Goal: Feedback & Contribution: Contribute content

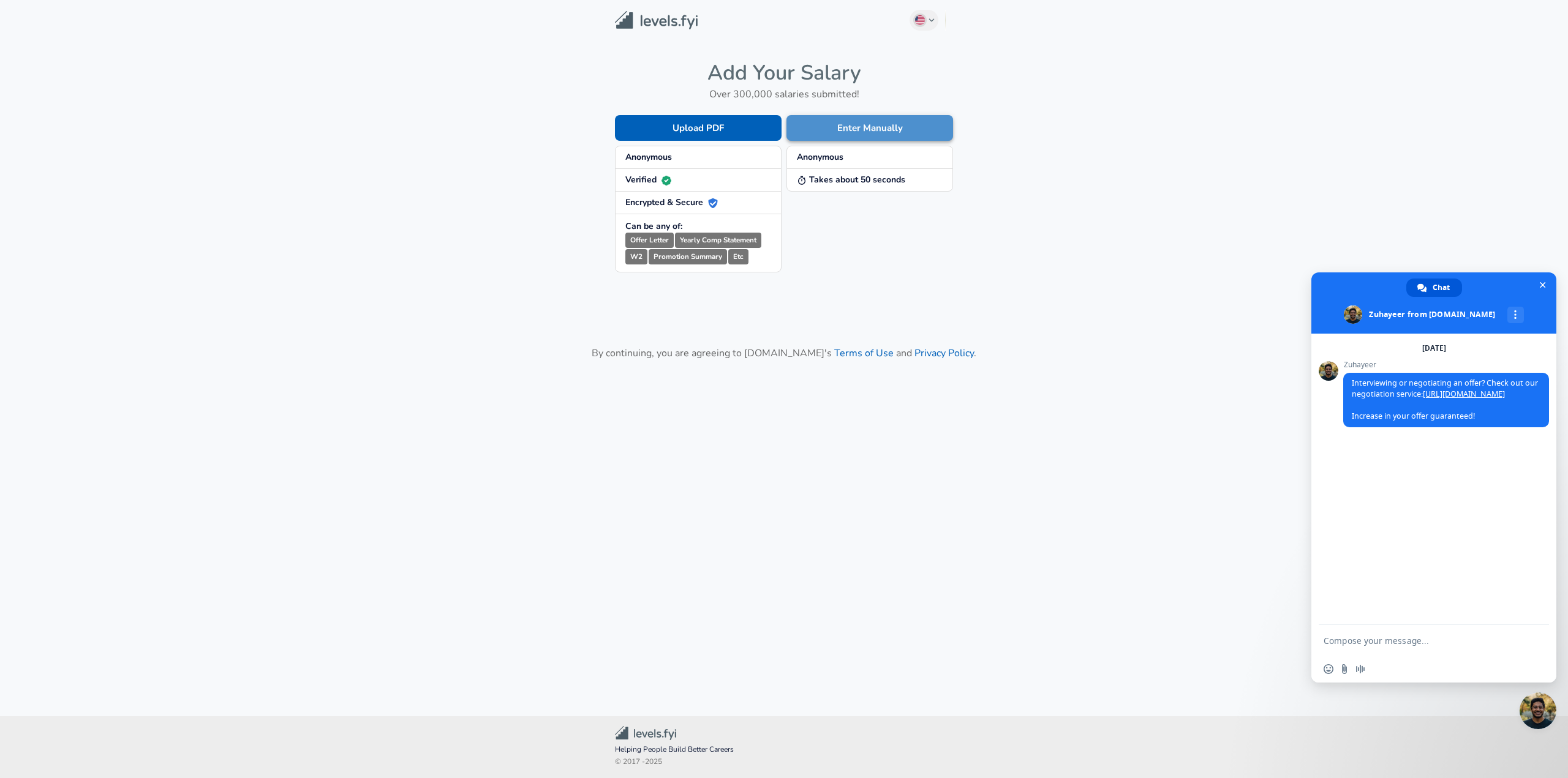
click at [894, 131] on button "Enter Manually" at bounding box center [870, 128] width 167 height 26
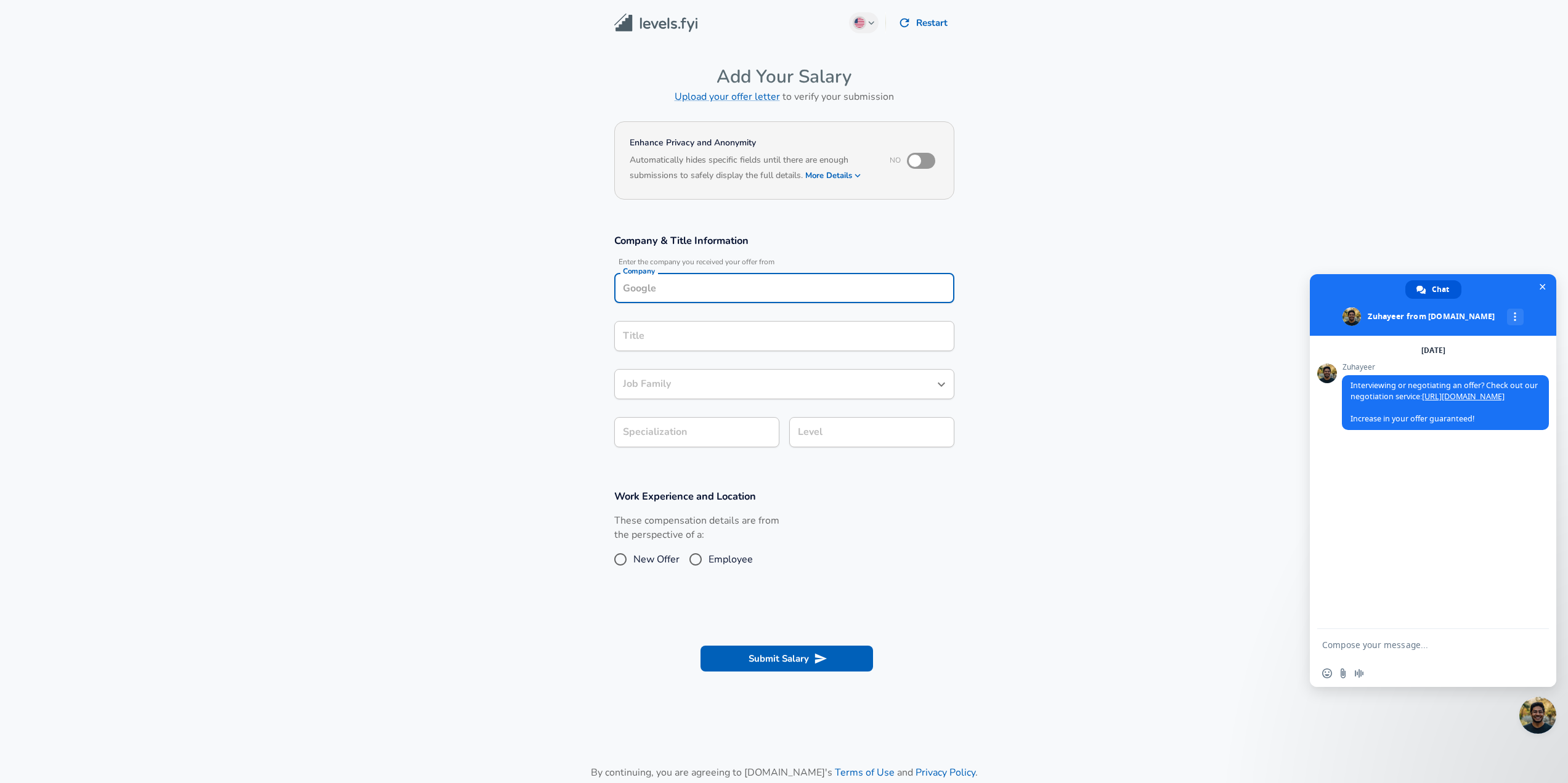
scroll to position [12, 0]
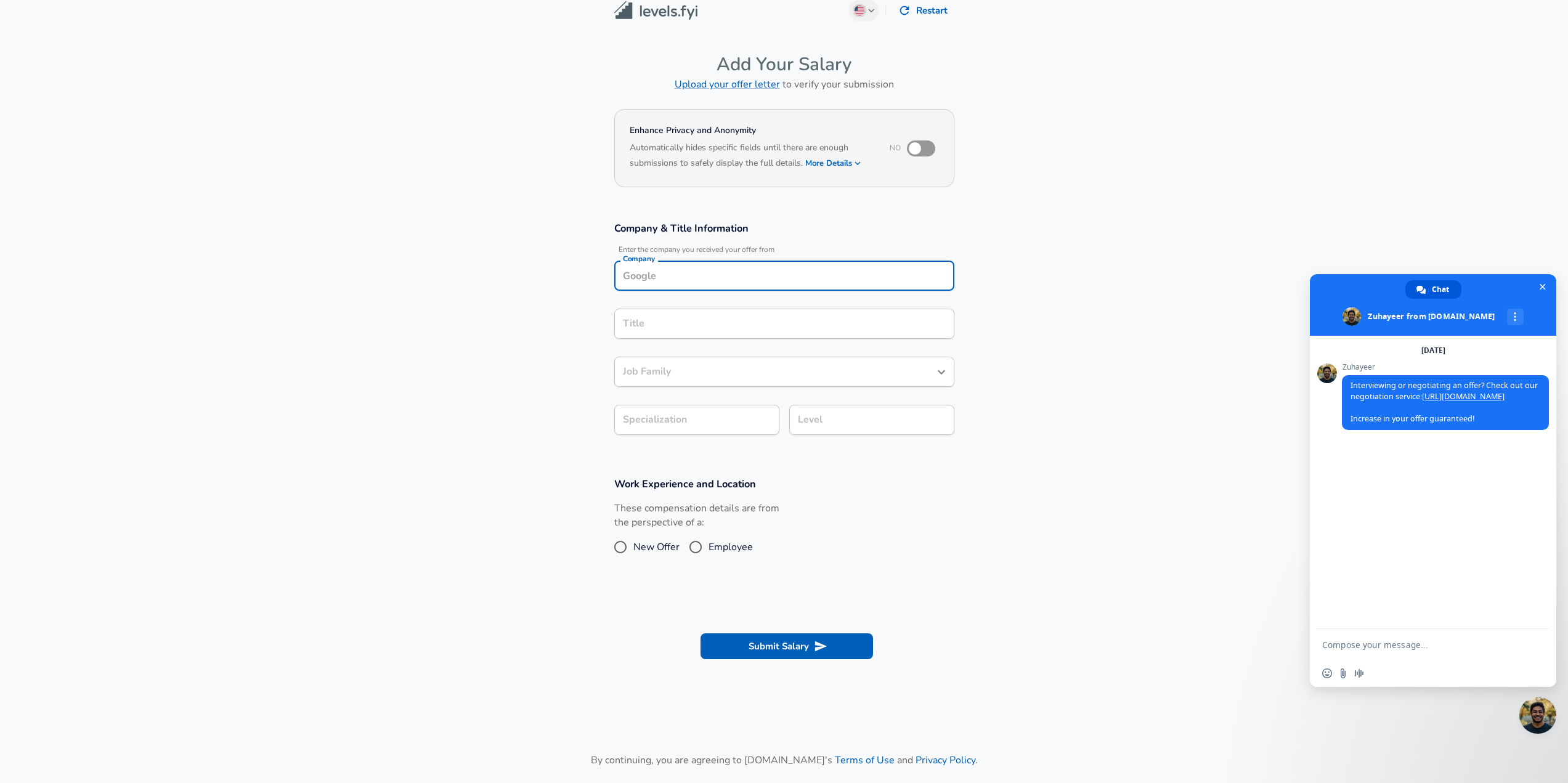
click at [718, 285] on input "Company" at bounding box center [784, 276] width 329 height 19
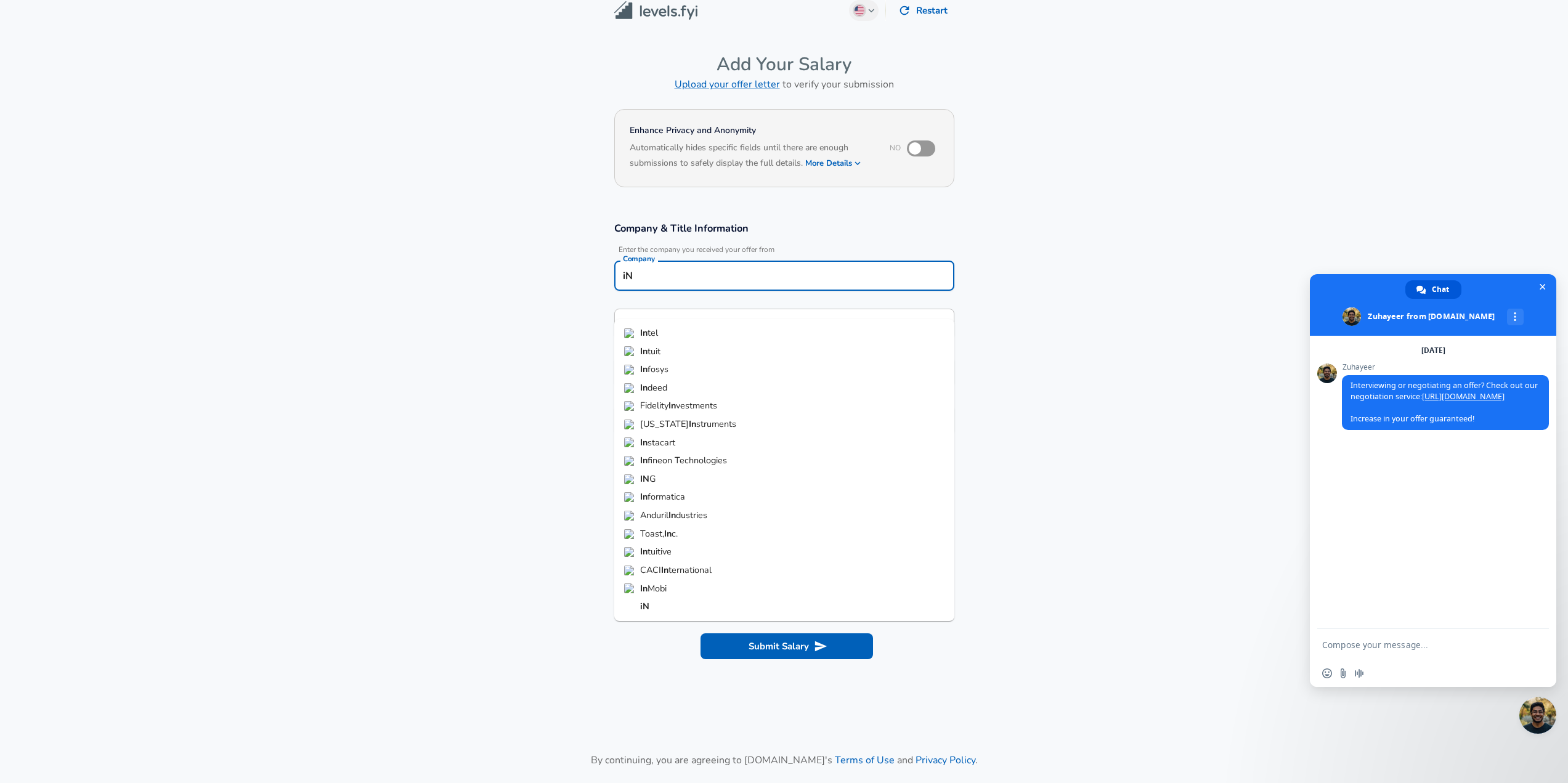
type input "i"
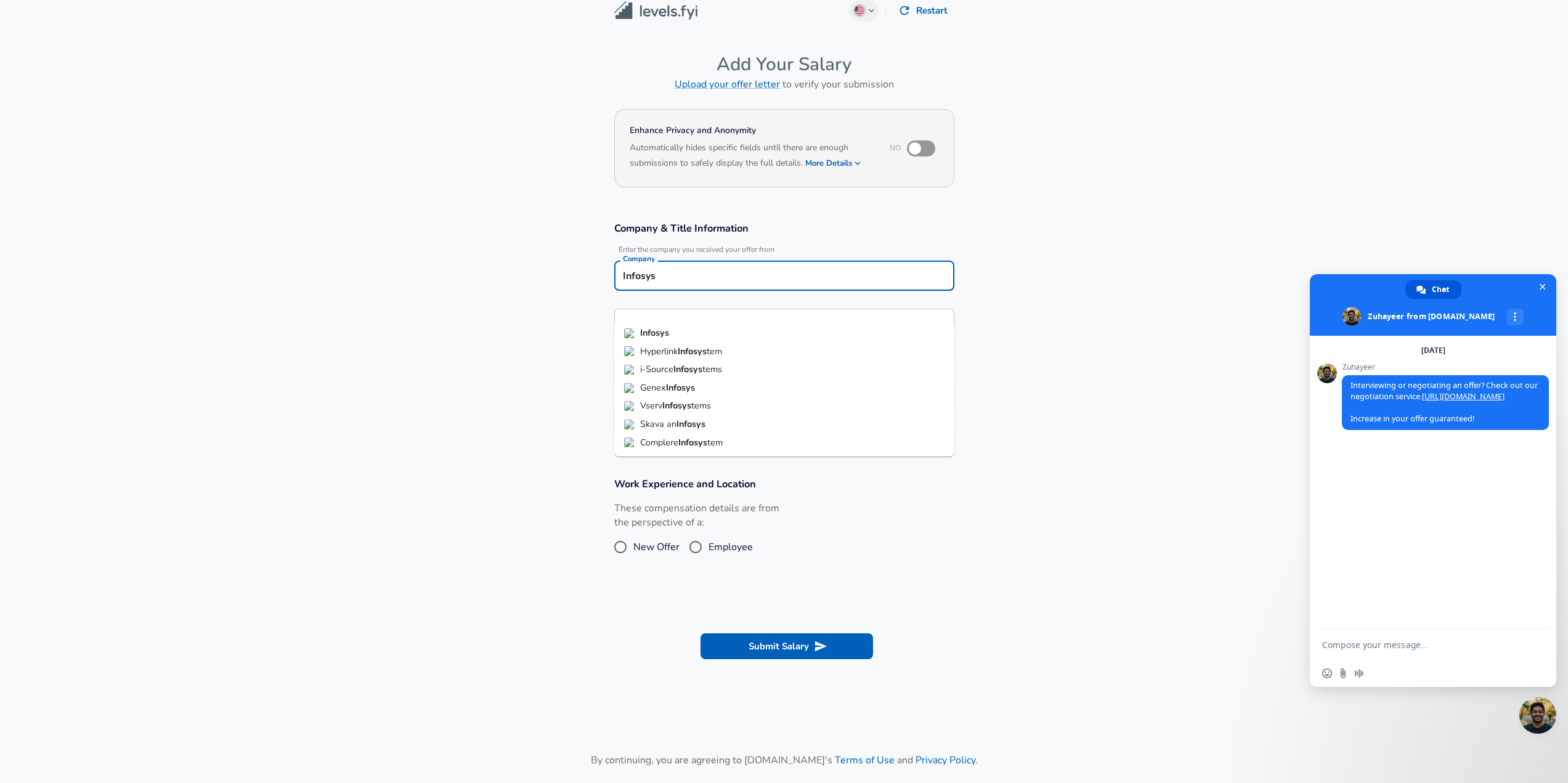
click at [690, 329] on li "Infosys" at bounding box center [784, 333] width 340 height 18
type input "Infosys"
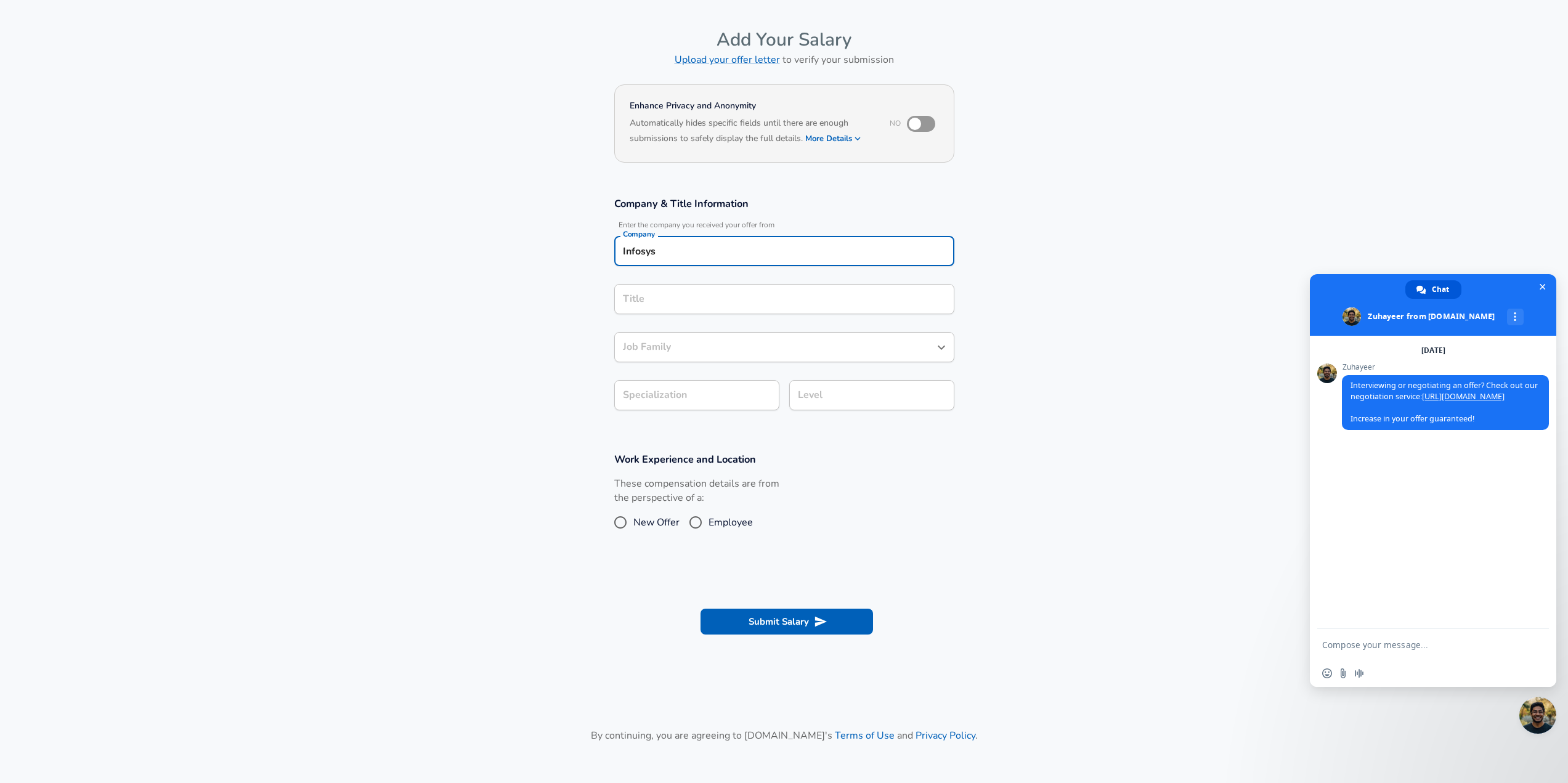
click at [672, 309] on input "Title" at bounding box center [784, 299] width 329 height 19
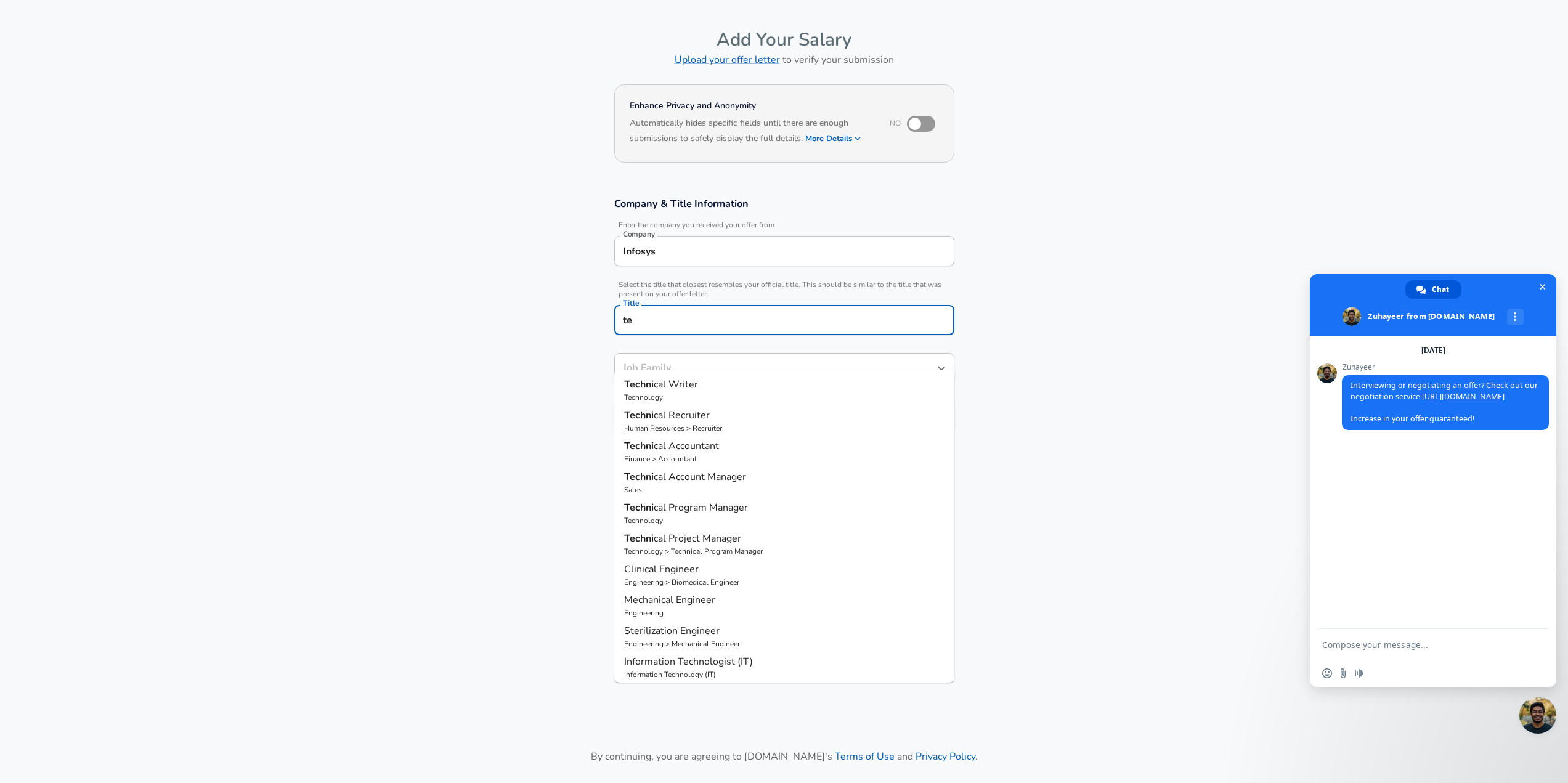
type input "t"
click at [656, 386] on span "tware Engineer" at bounding box center [673, 384] width 68 height 13
type input "Software Engineer"
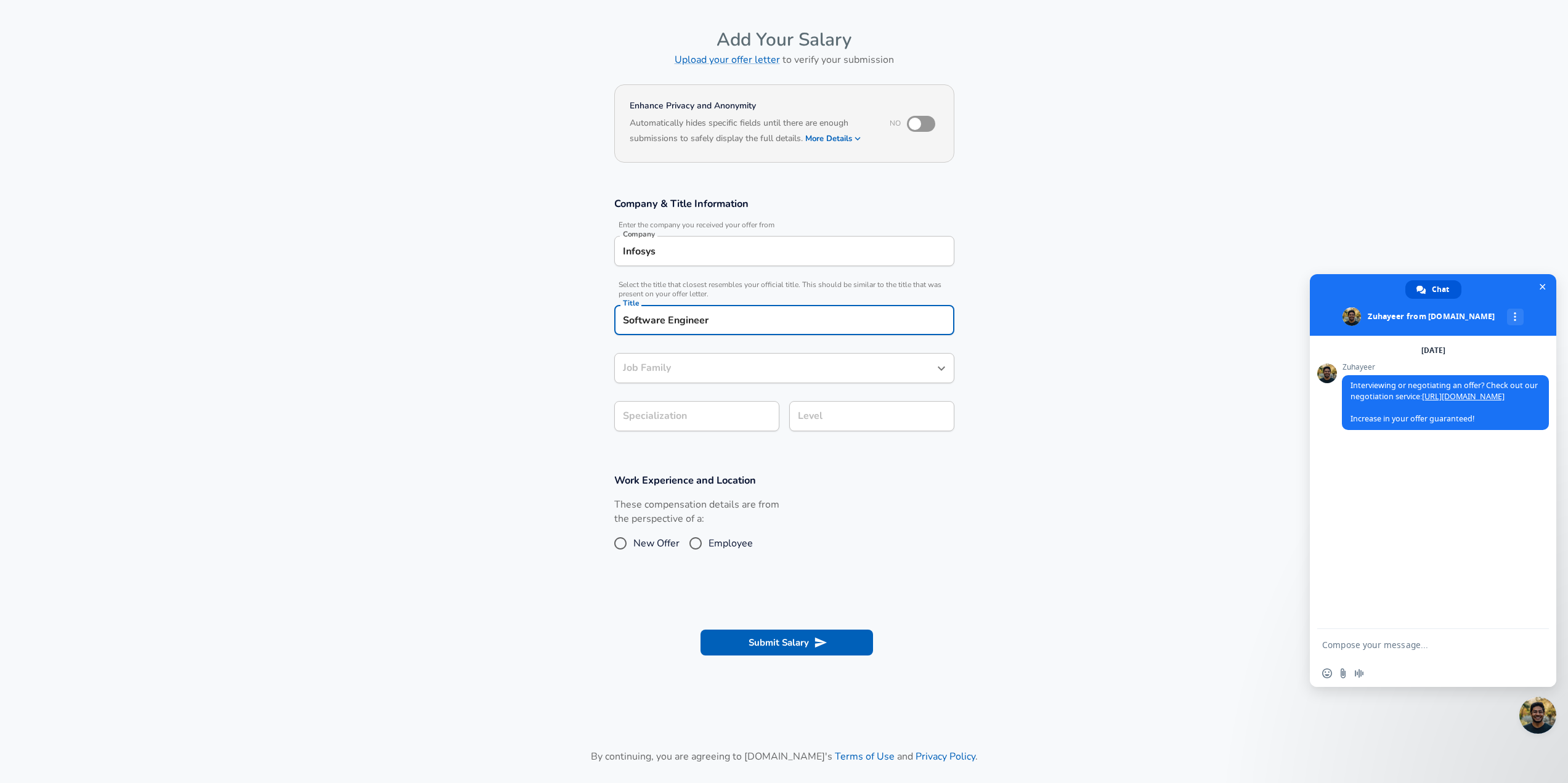
type input "Software Engineer"
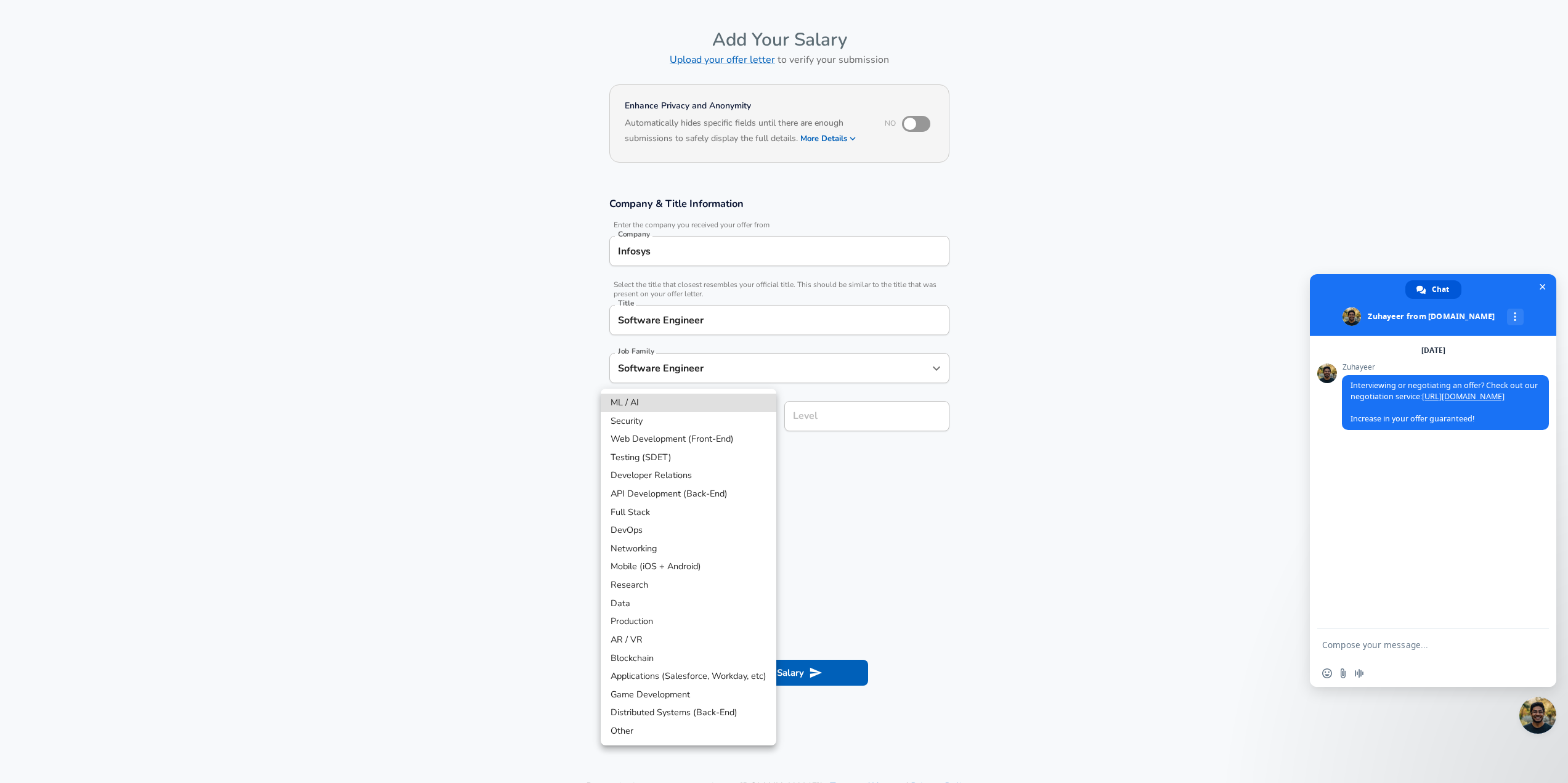
scroll to position [74, 0]
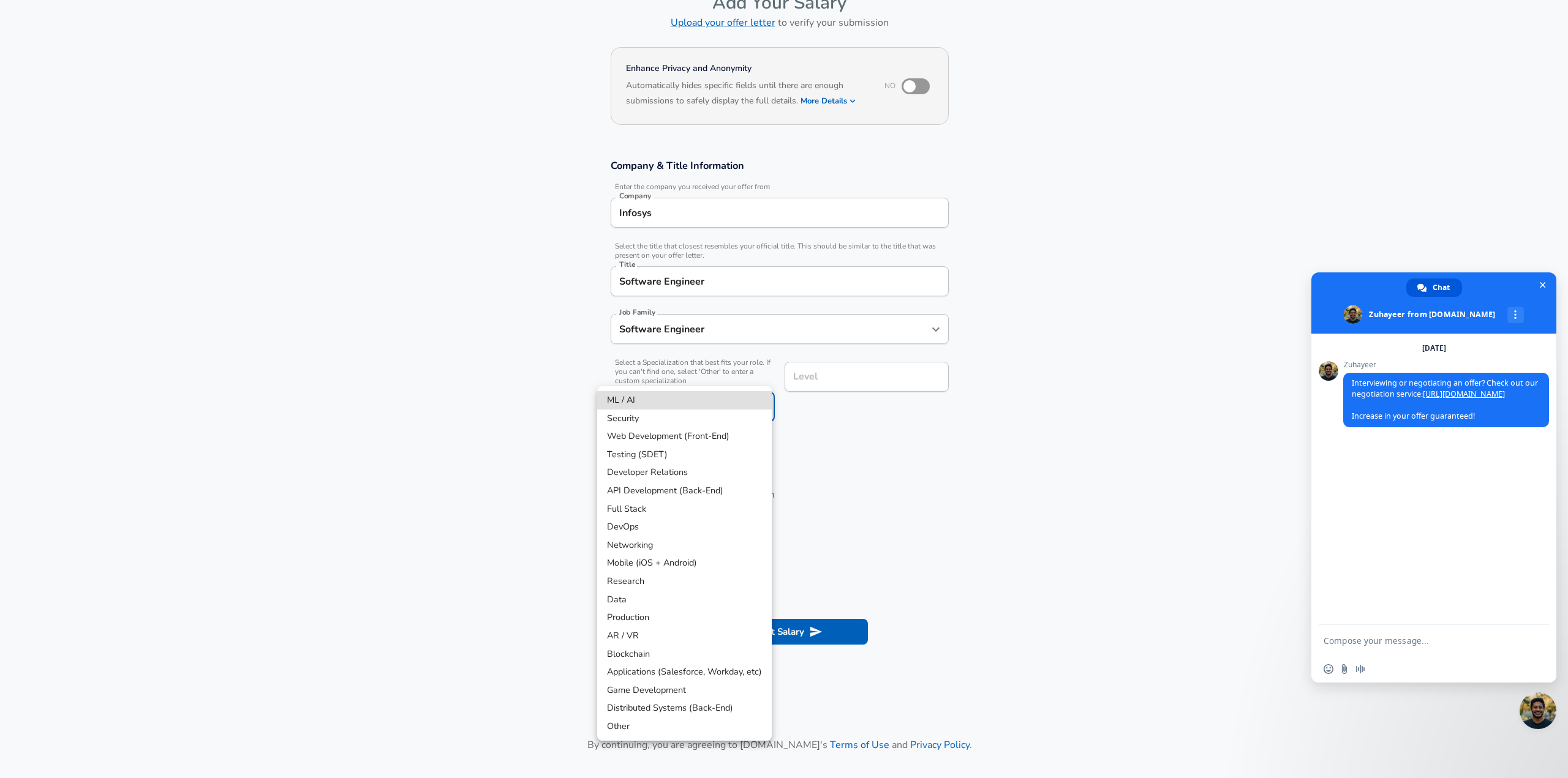
click at [707, 445] on body "English ([GEOGRAPHIC_DATA]) Change Restart Add Your Salary Upload your offer le…" at bounding box center [784, 316] width 1568 height 778
click at [672, 736] on li "Other" at bounding box center [684, 727] width 174 height 18
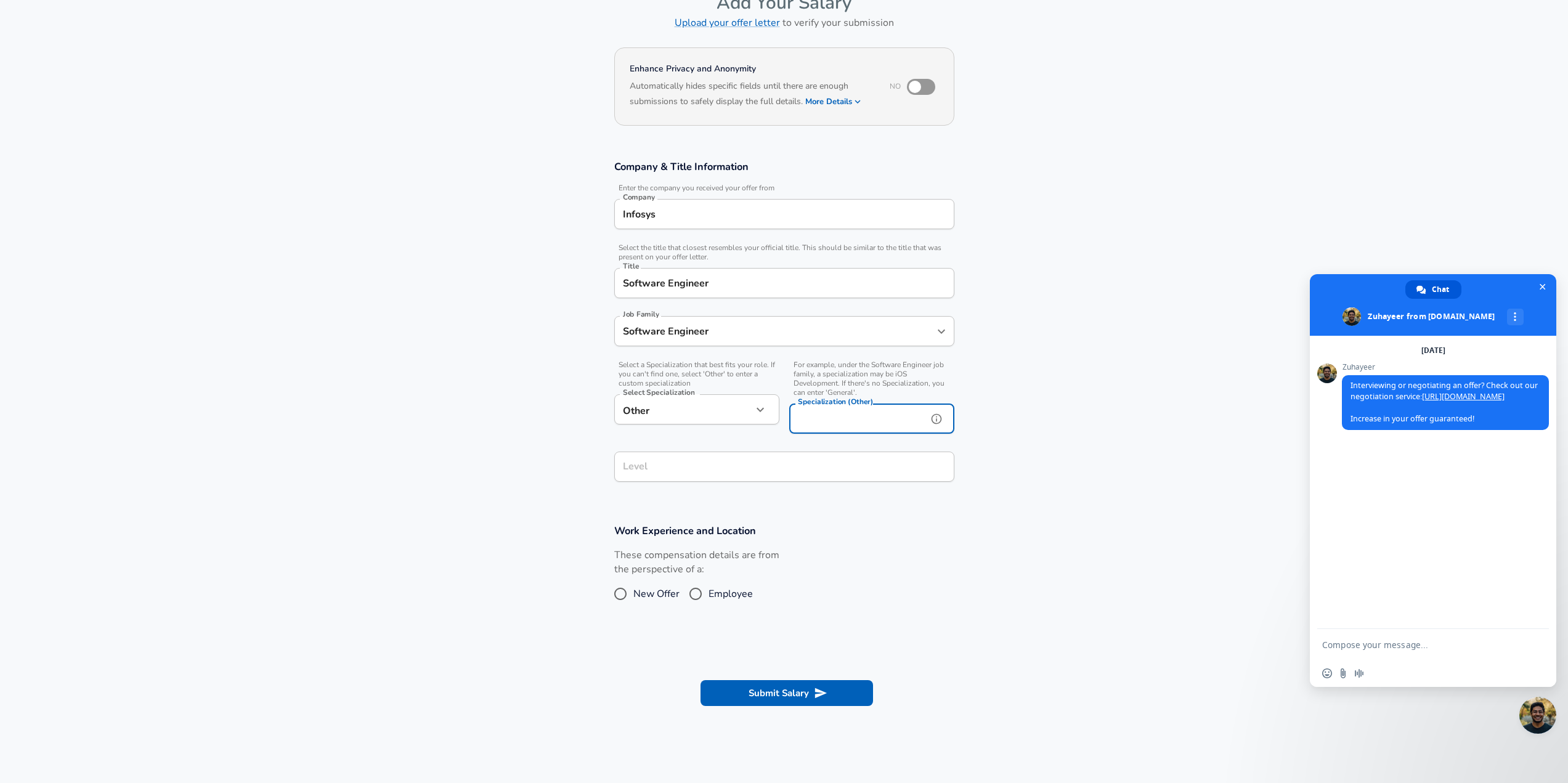
click at [885, 434] on input "Specialization (Other)" at bounding box center [855, 418] width 133 height 30
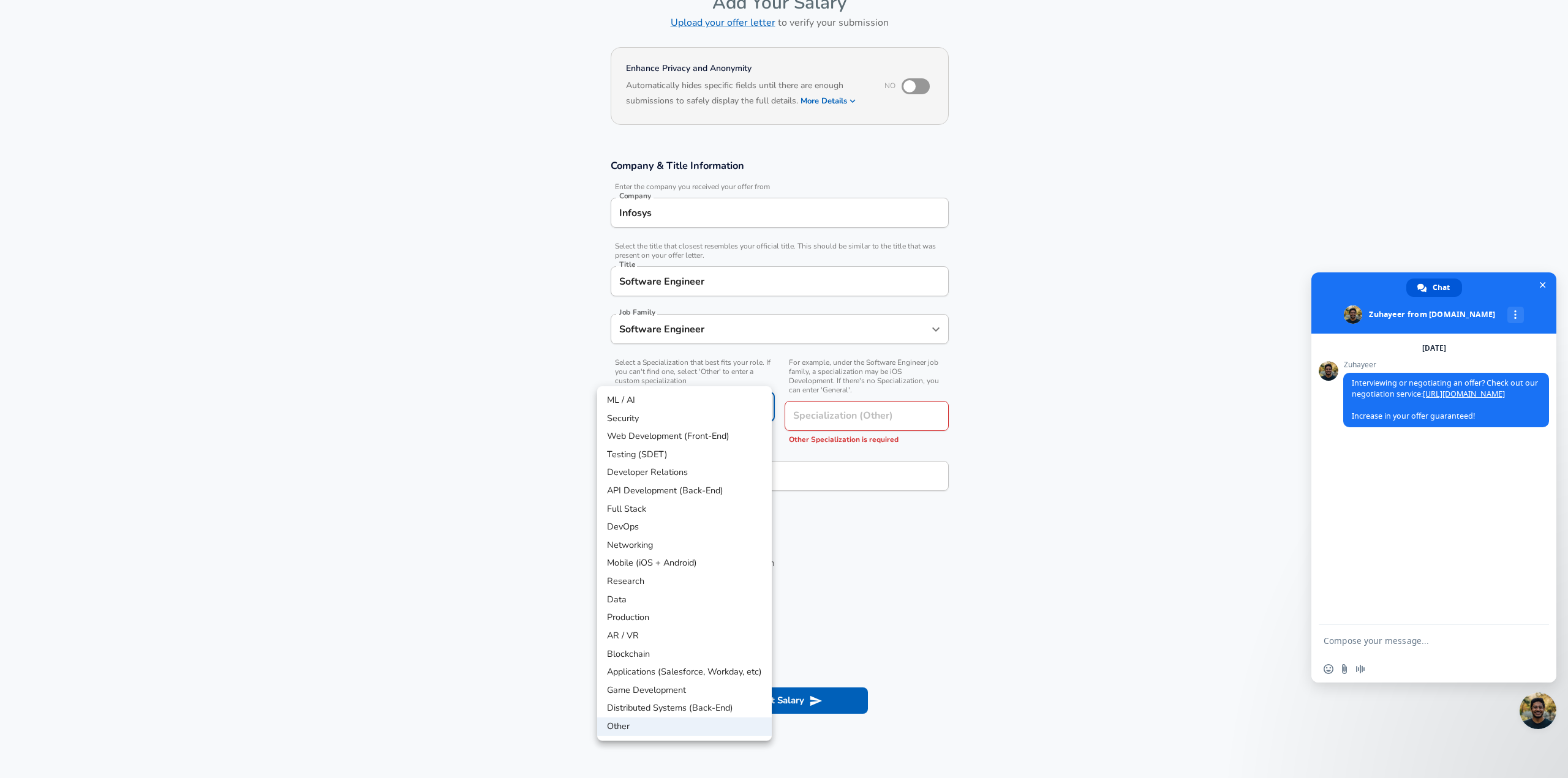
click at [703, 469] on body "English ([GEOGRAPHIC_DATA]) Change Restart Add Your Salary Upload your offer le…" at bounding box center [784, 316] width 1568 height 778
click at [733, 492] on li "API Development (Back-End)" at bounding box center [684, 491] width 174 height 18
type input "API Development (Back-End)"
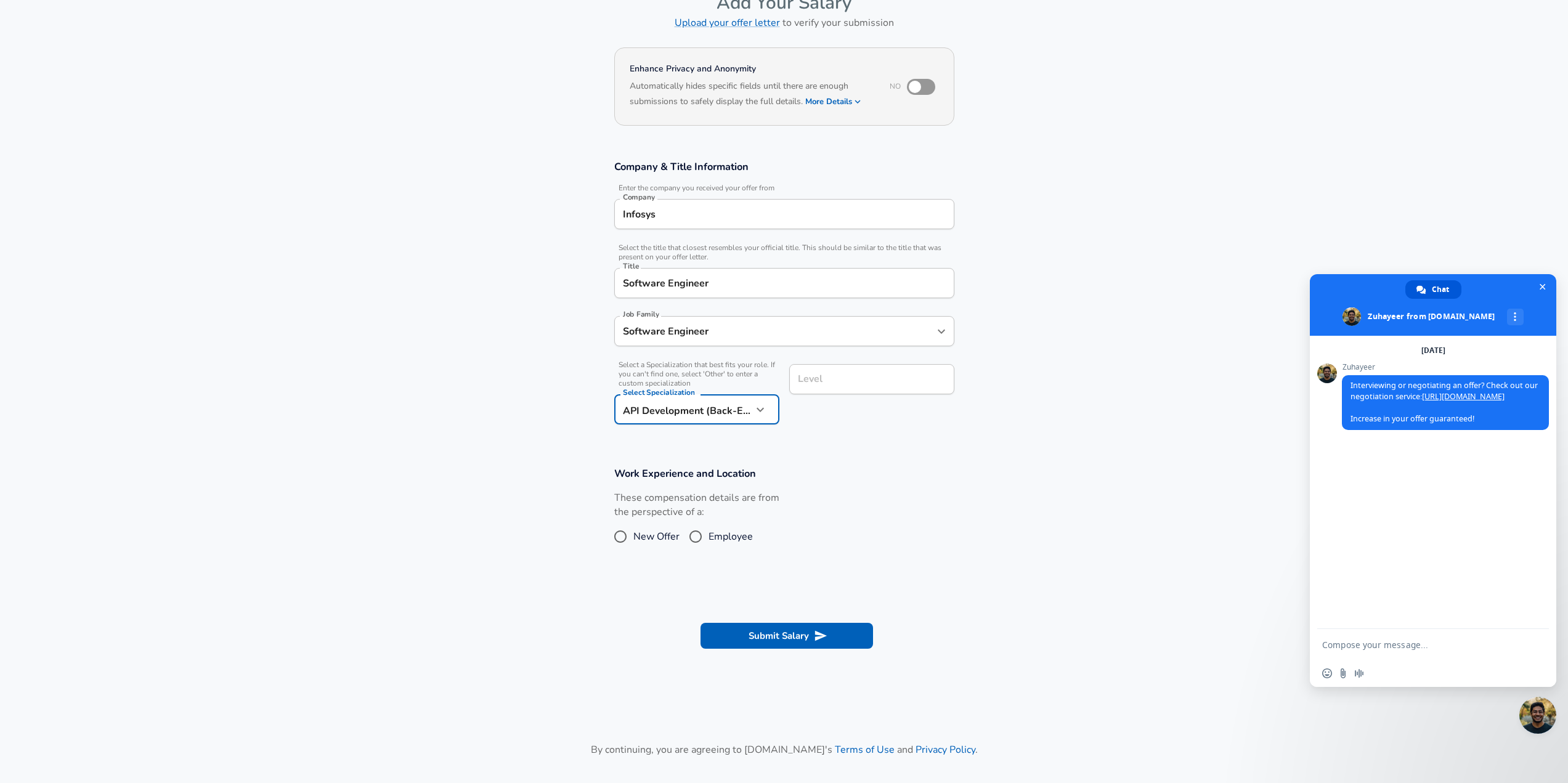
click at [830, 395] on div "Level" at bounding box center [871, 379] width 165 height 30
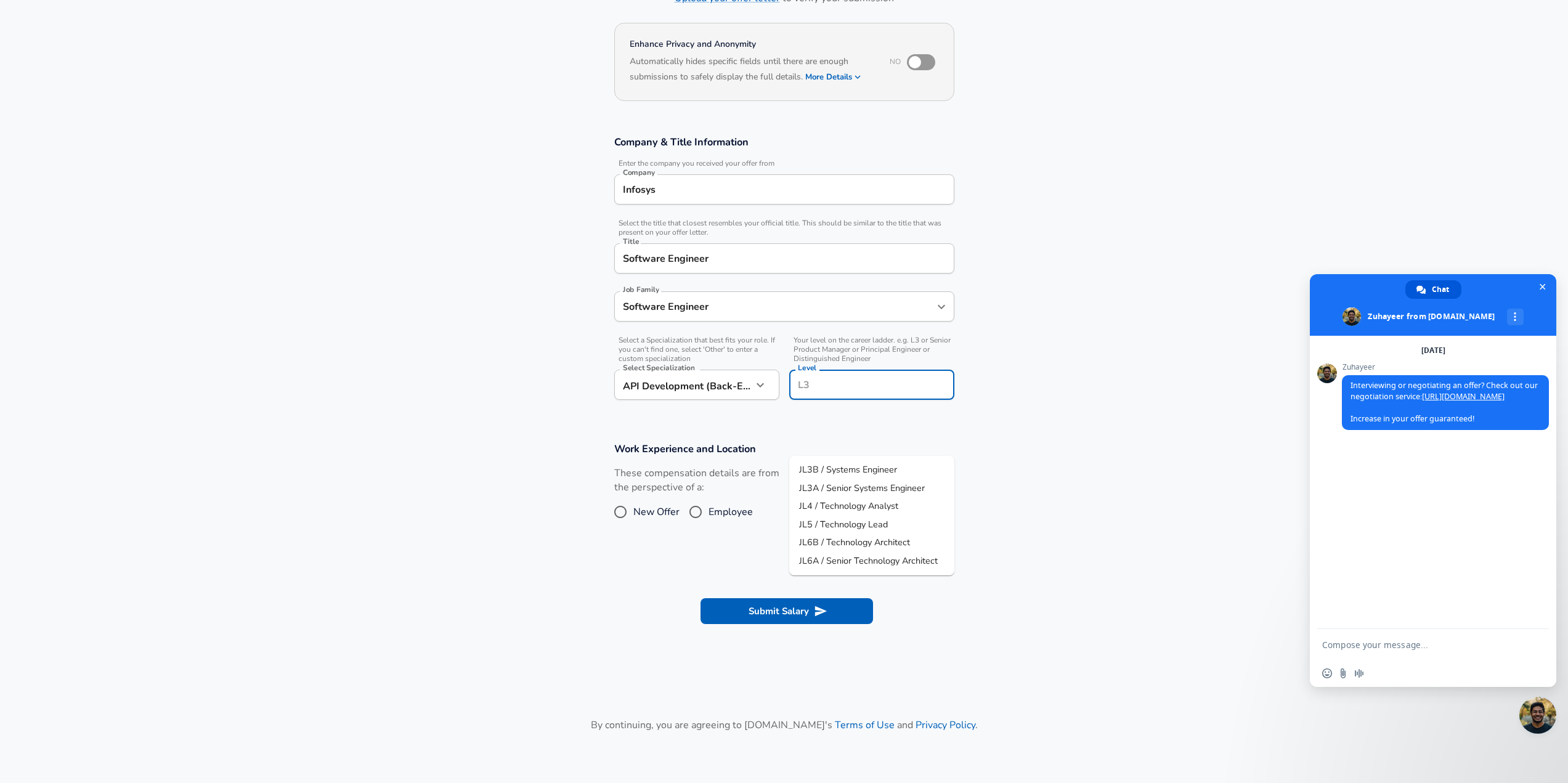
click at [898, 512] on span "JL4 / Technology Analyst" at bounding box center [848, 506] width 99 height 12
type input "JL4 / Technology Analyst"
click at [877, 395] on input "JL4 / Technology Analyst" at bounding box center [872, 385] width 154 height 19
click at [1025, 423] on section "Company & Title Information Enter the company you received your offer from Comp…" at bounding box center [784, 274] width 1568 height 307
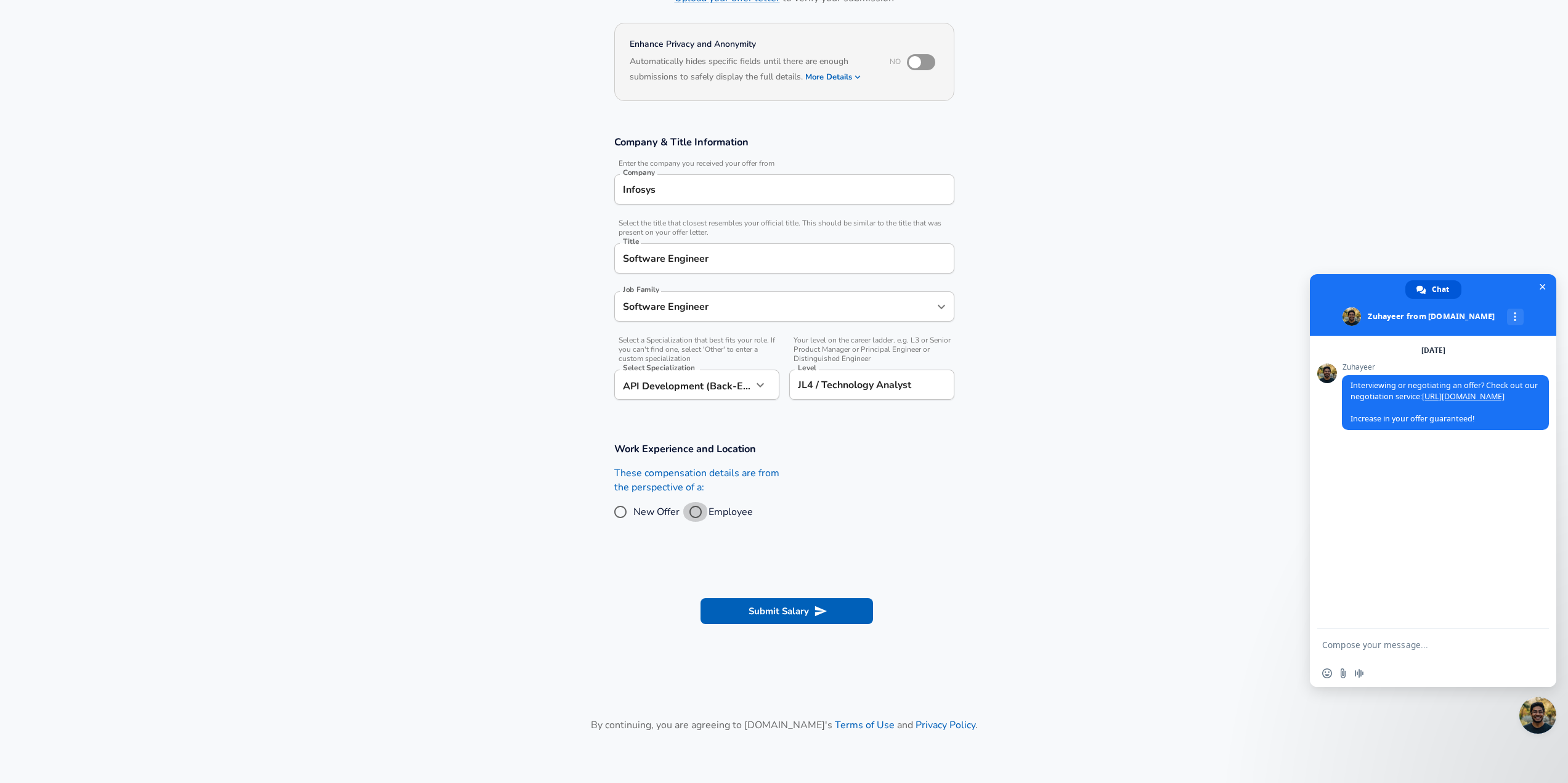
click at [696, 522] on input "Employee" at bounding box center [695, 512] width 26 height 20
radio input "true"
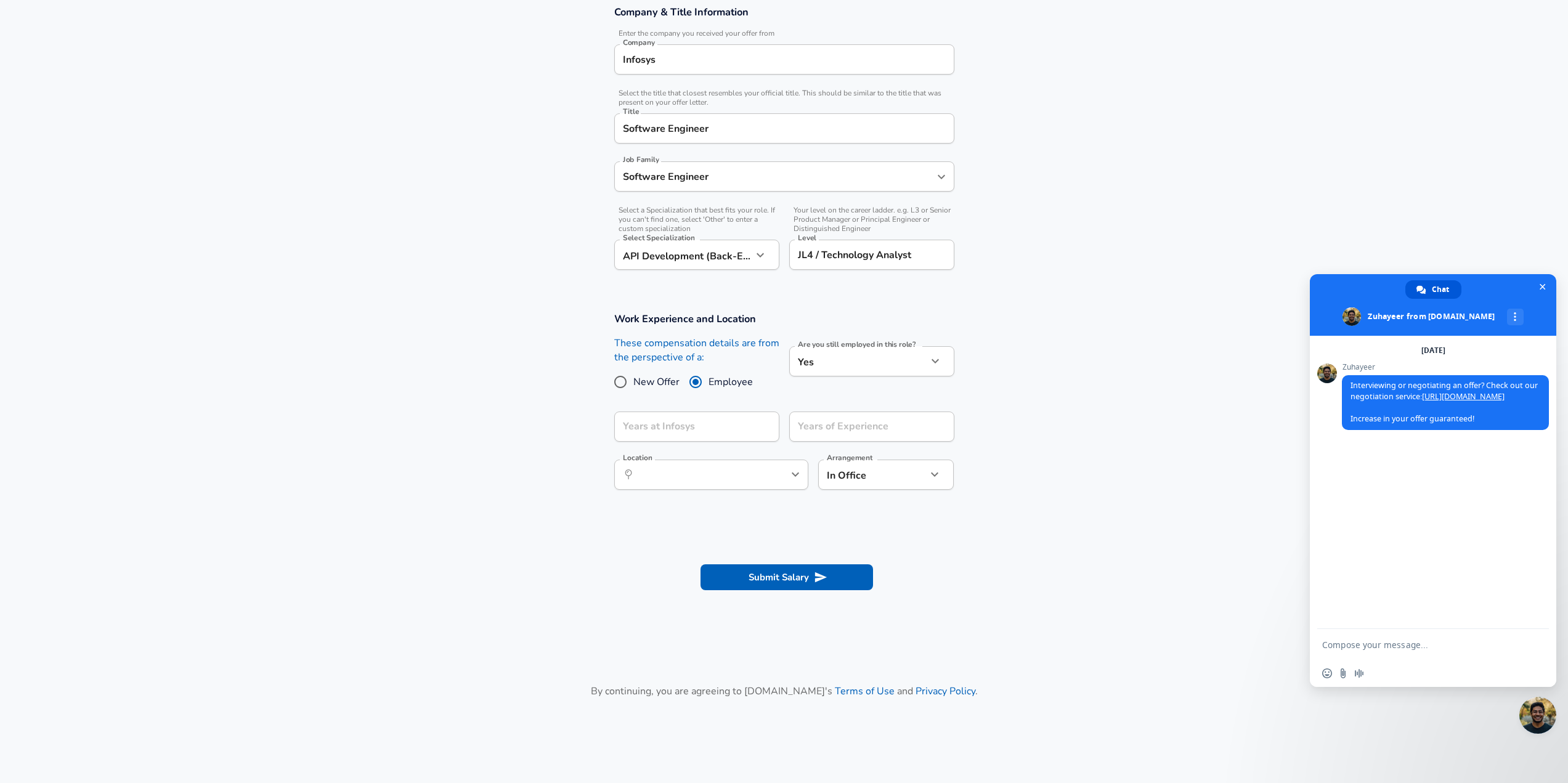
scroll to position [284, 0]
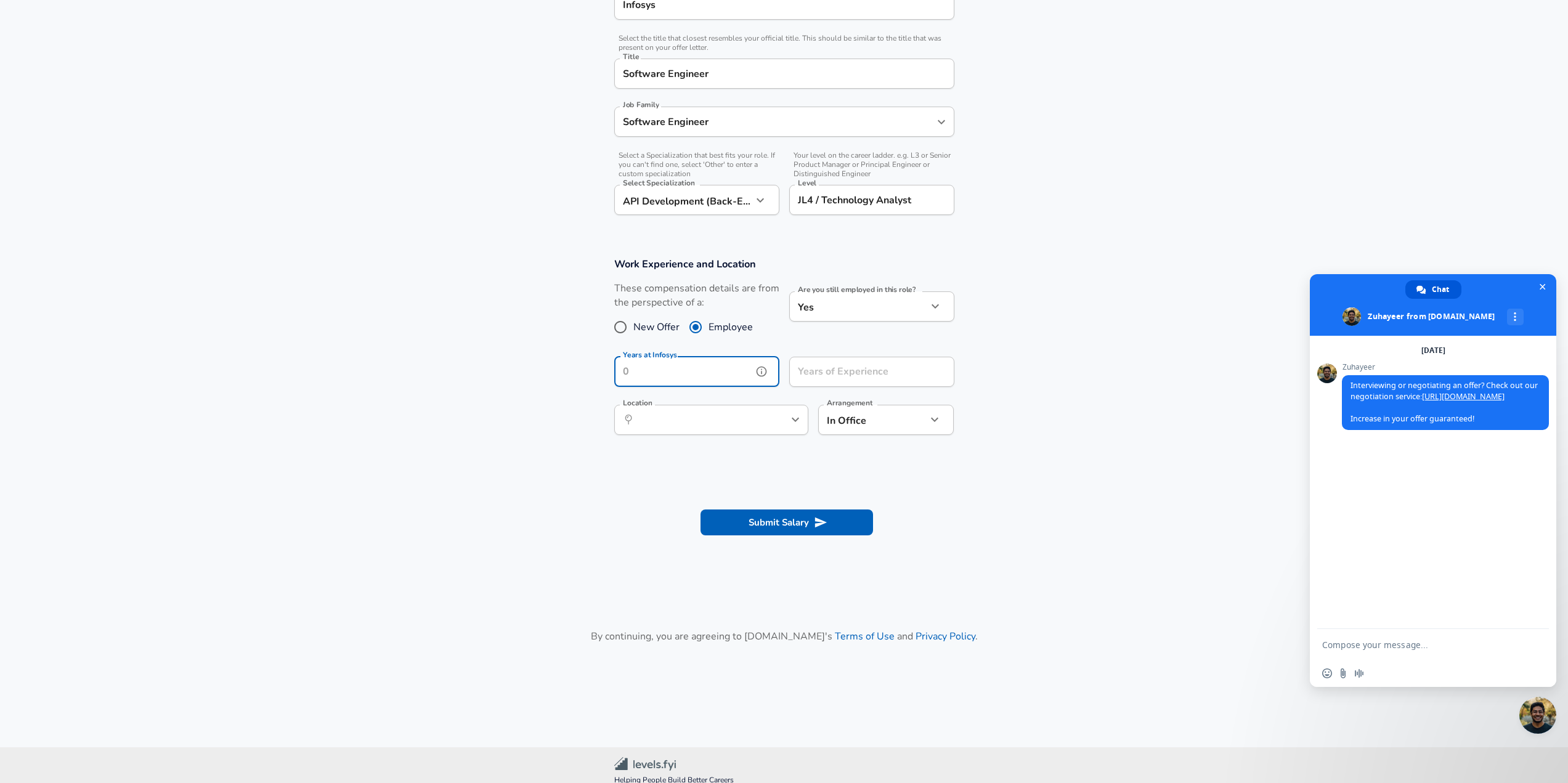
click at [695, 387] on input "Years at Infosys" at bounding box center [683, 372] width 138 height 30
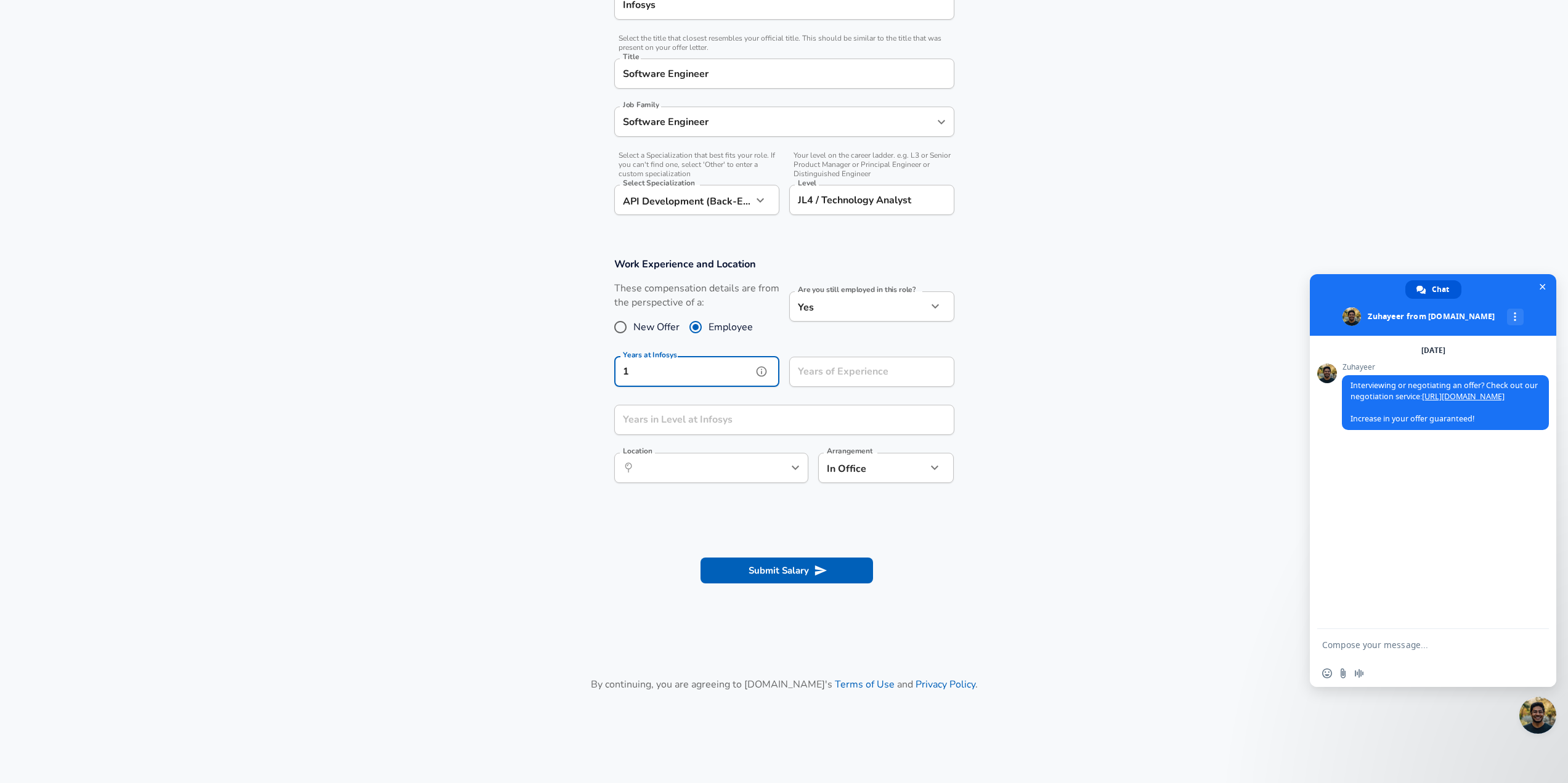
type input "1"
click at [829, 387] on input "Years of Experience" at bounding box center [858, 372] width 138 height 30
type input "3"
click at [742, 435] on input "Years in Level at Infosys" at bounding box center [771, 420] width 313 height 30
click at [766, 483] on div "​ Location" at bounding box center [711, 467] width 194 height 30
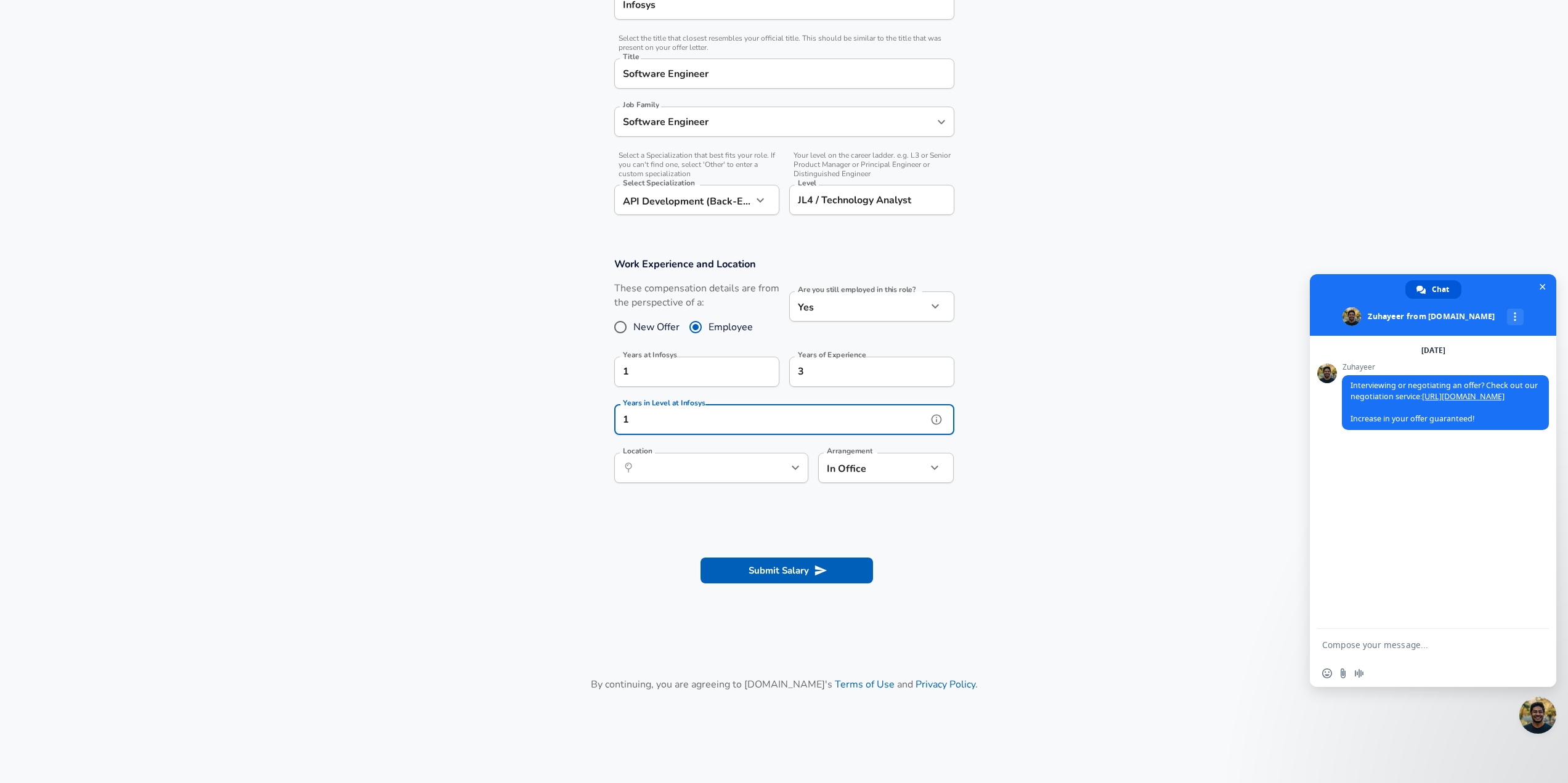
type input "1"
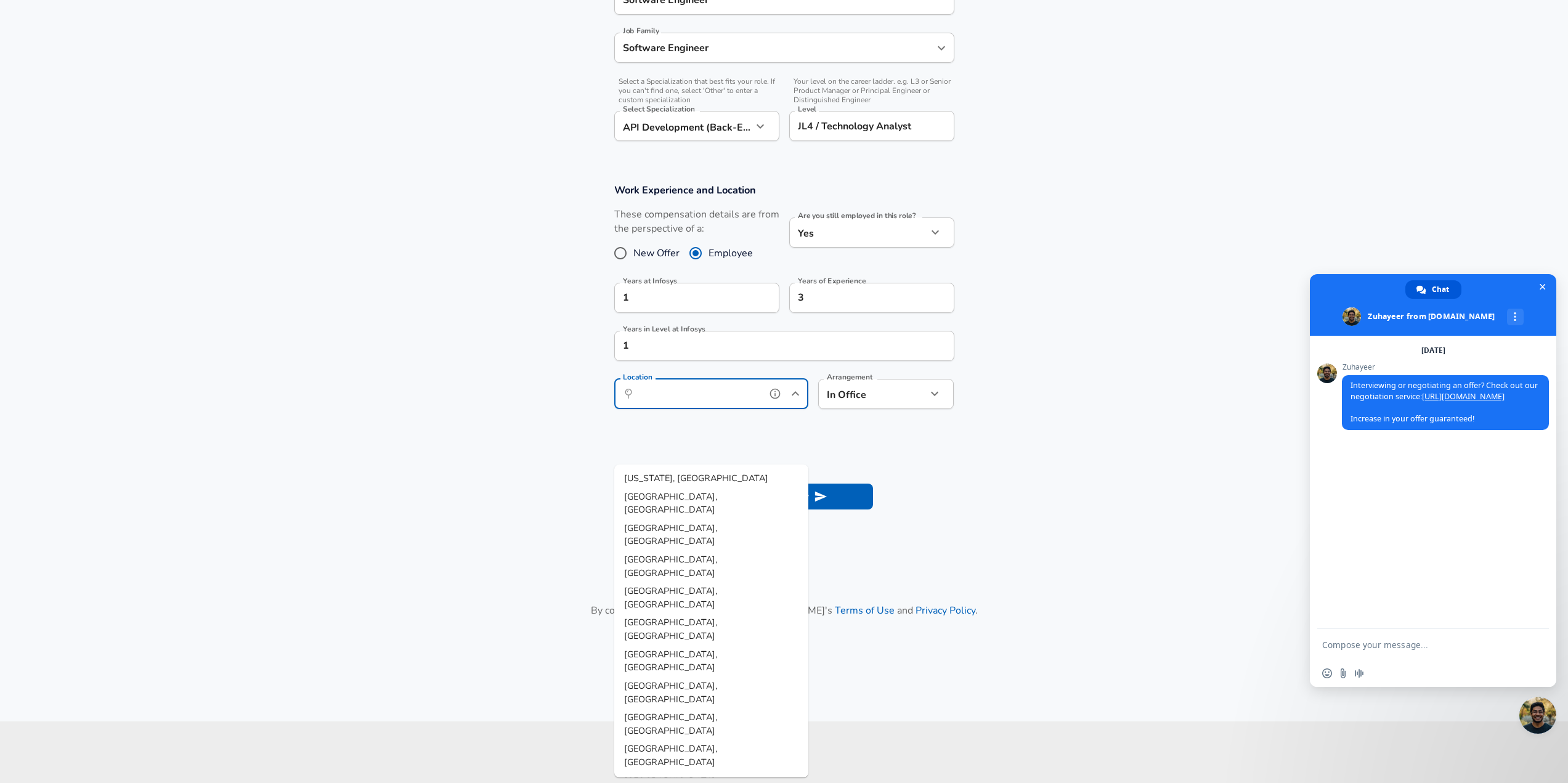
scroll to position [407, 0]
click at [672, 775] on span "[GEOGRAPHIC_DATA], [GEOGRAPHIC_DATA]" at bounding box center [671, 787] width 93 height 26
type input "[GEOGRAPHIC_DATA], [GEOGRAPHIC_DATA]"
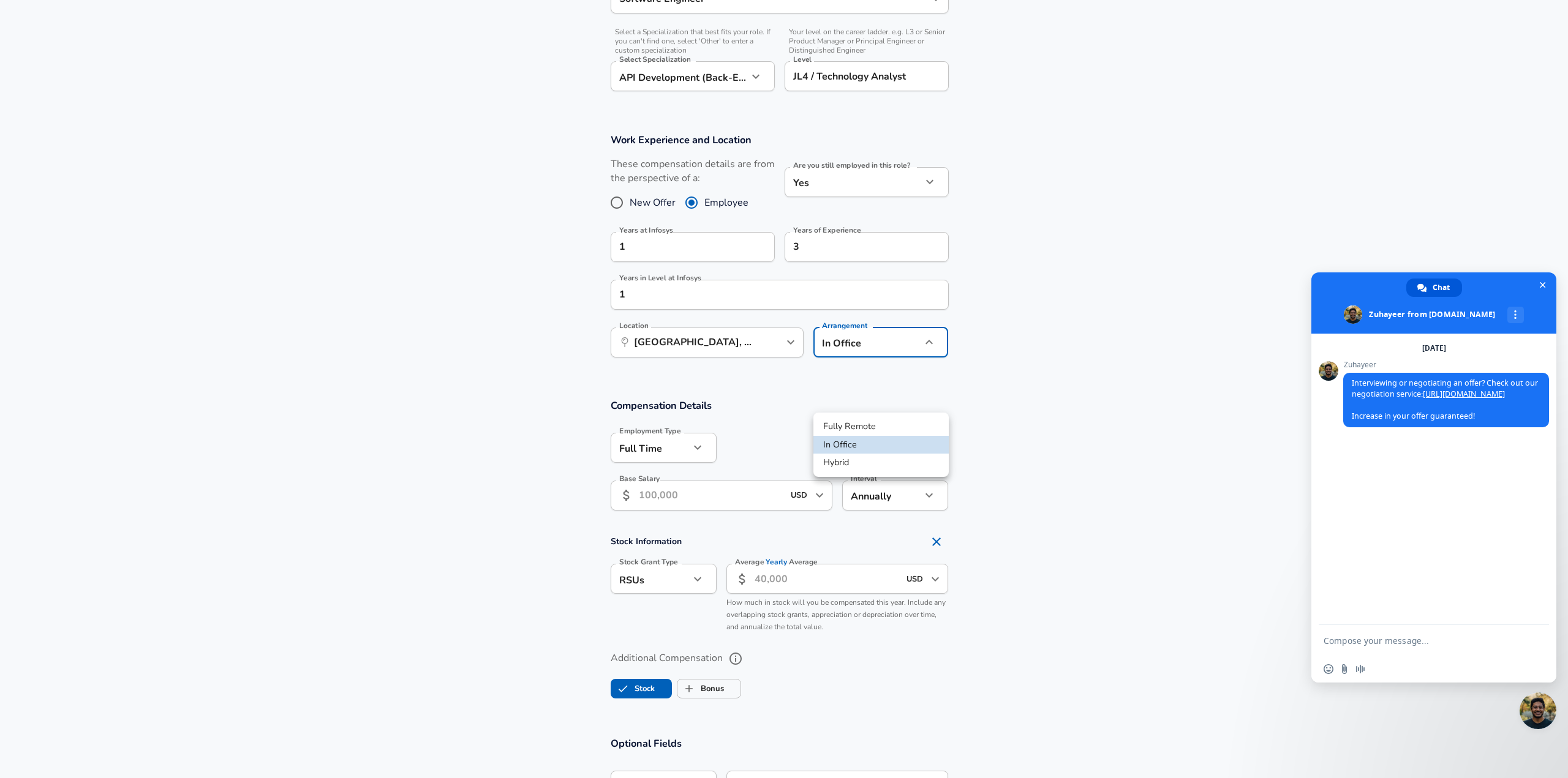
click at [880, 428] on li "Fully Remote" at bounding box center [881, 426] width 136 height 18
type input "remote"
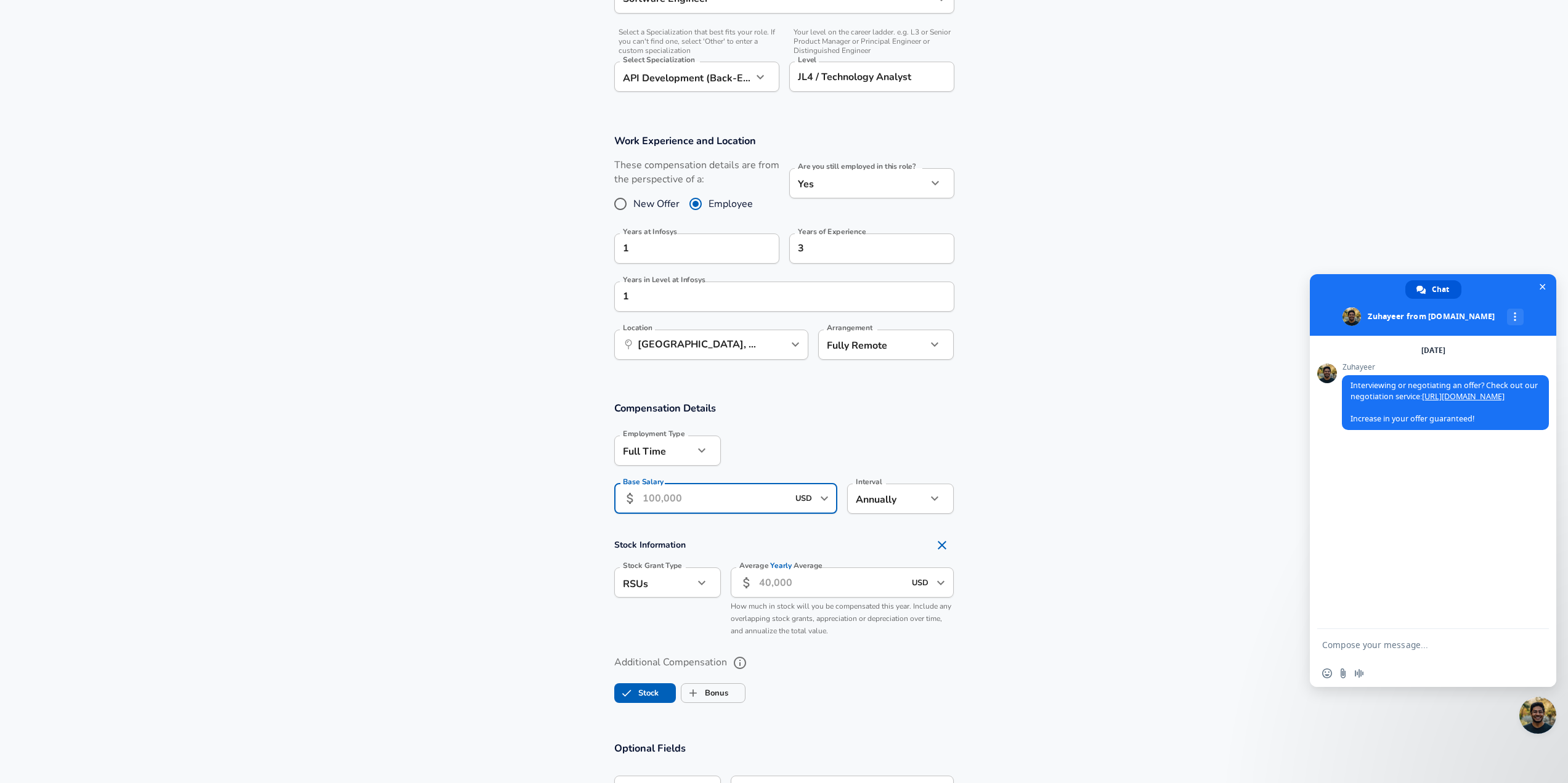
click at [681, 514] on input "Base Salary" at bounding box center [715, 499] width 146 height 30
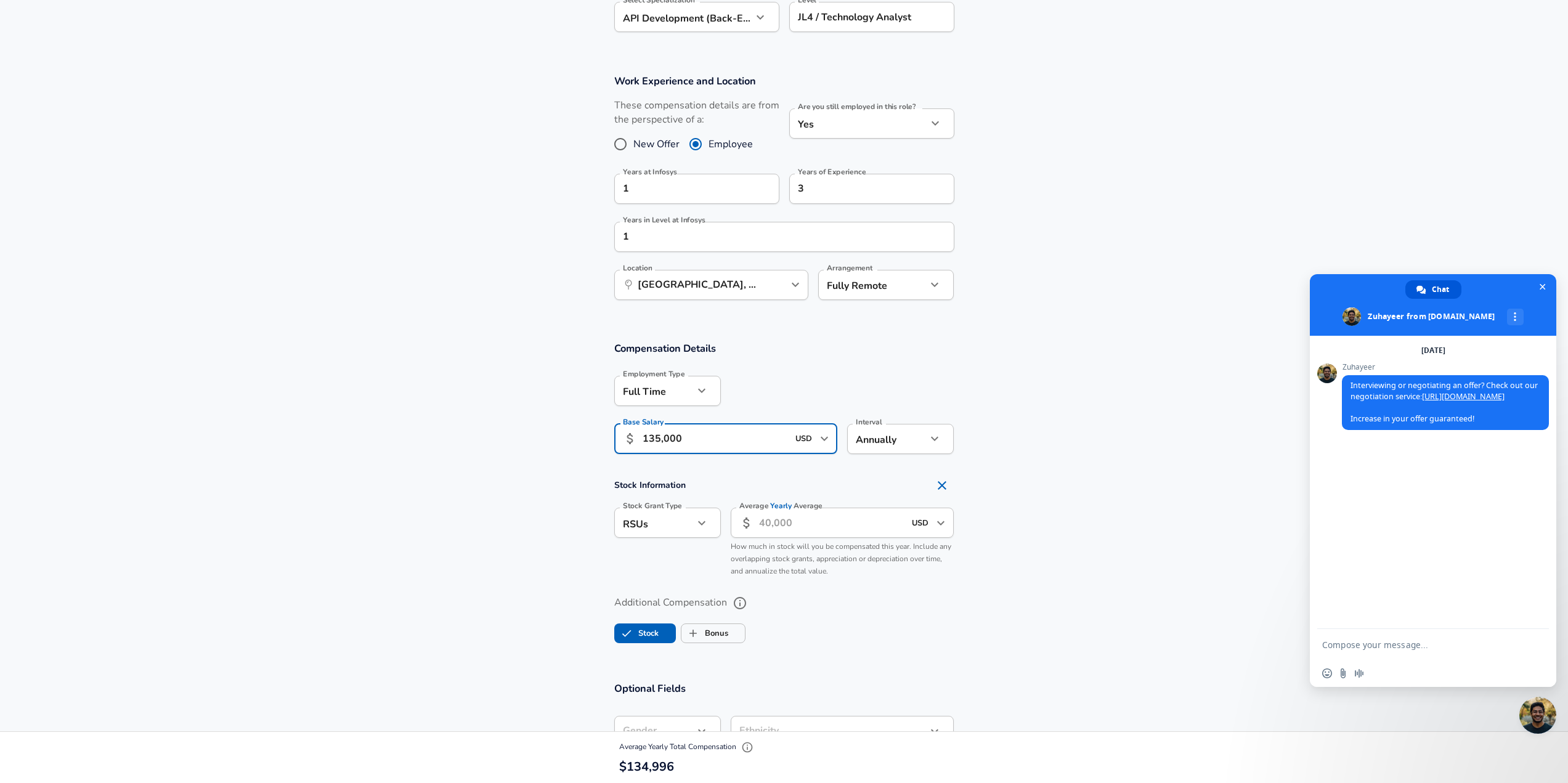
scroll to position [468, 0]
type input "135,000"
click at [799, 536] on input "Average Yearly Average" at bounding box center [832, 520] width 146 height 30
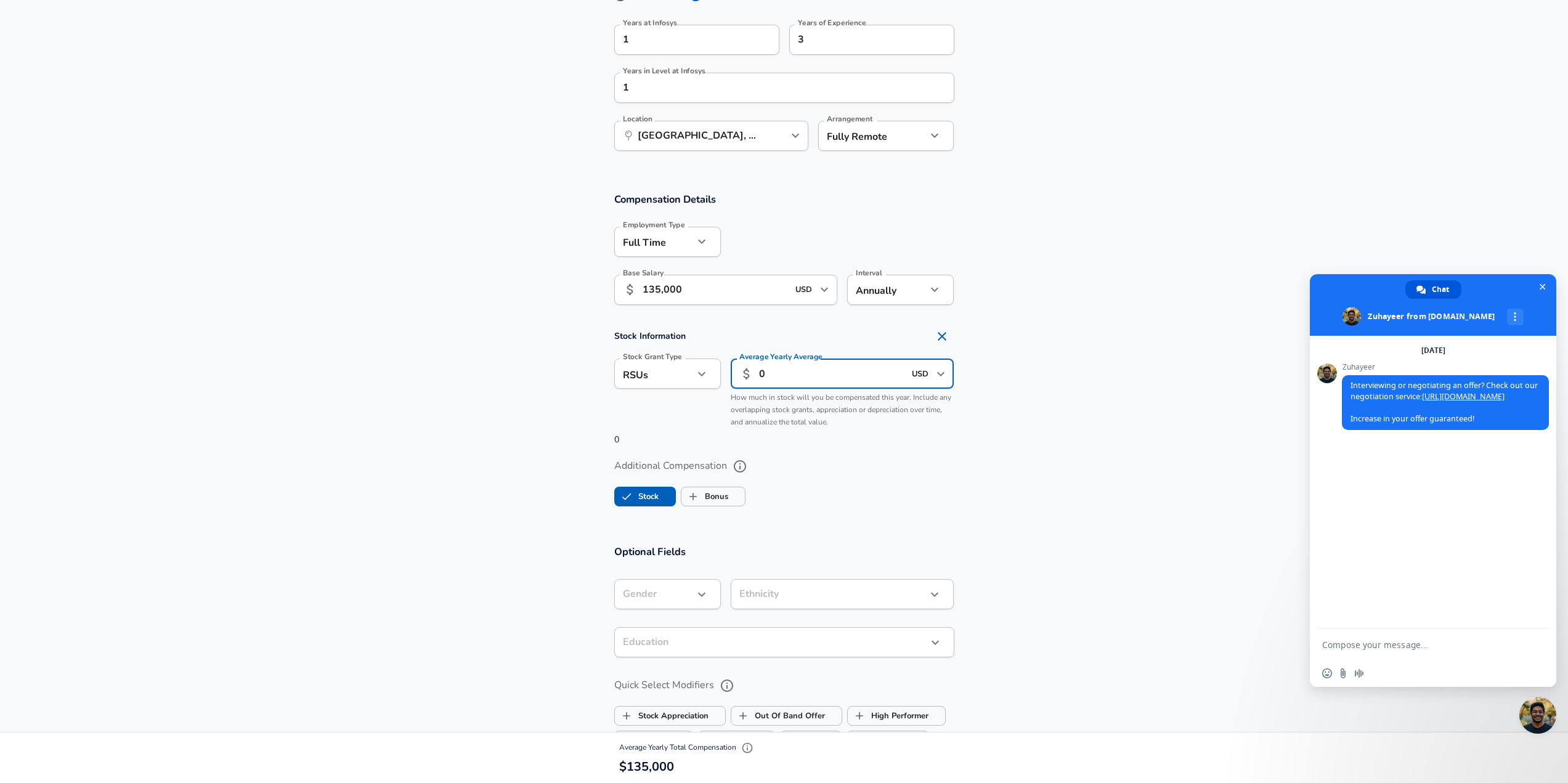
scroll to position [653, 0]
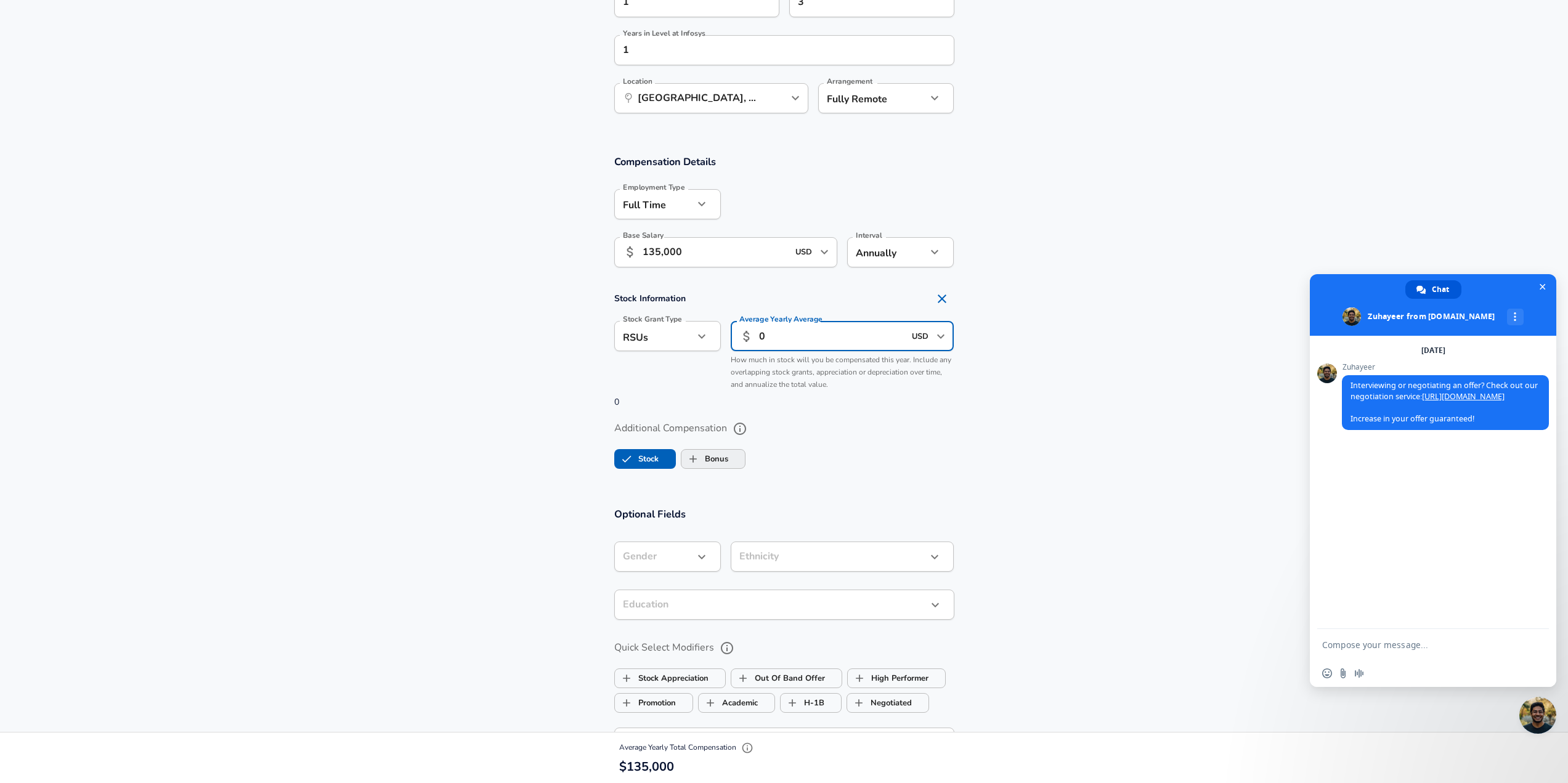
type input "0"
click at [699, 471] on input "Bonus" at bounding box center [693, 459] width 24 height 24
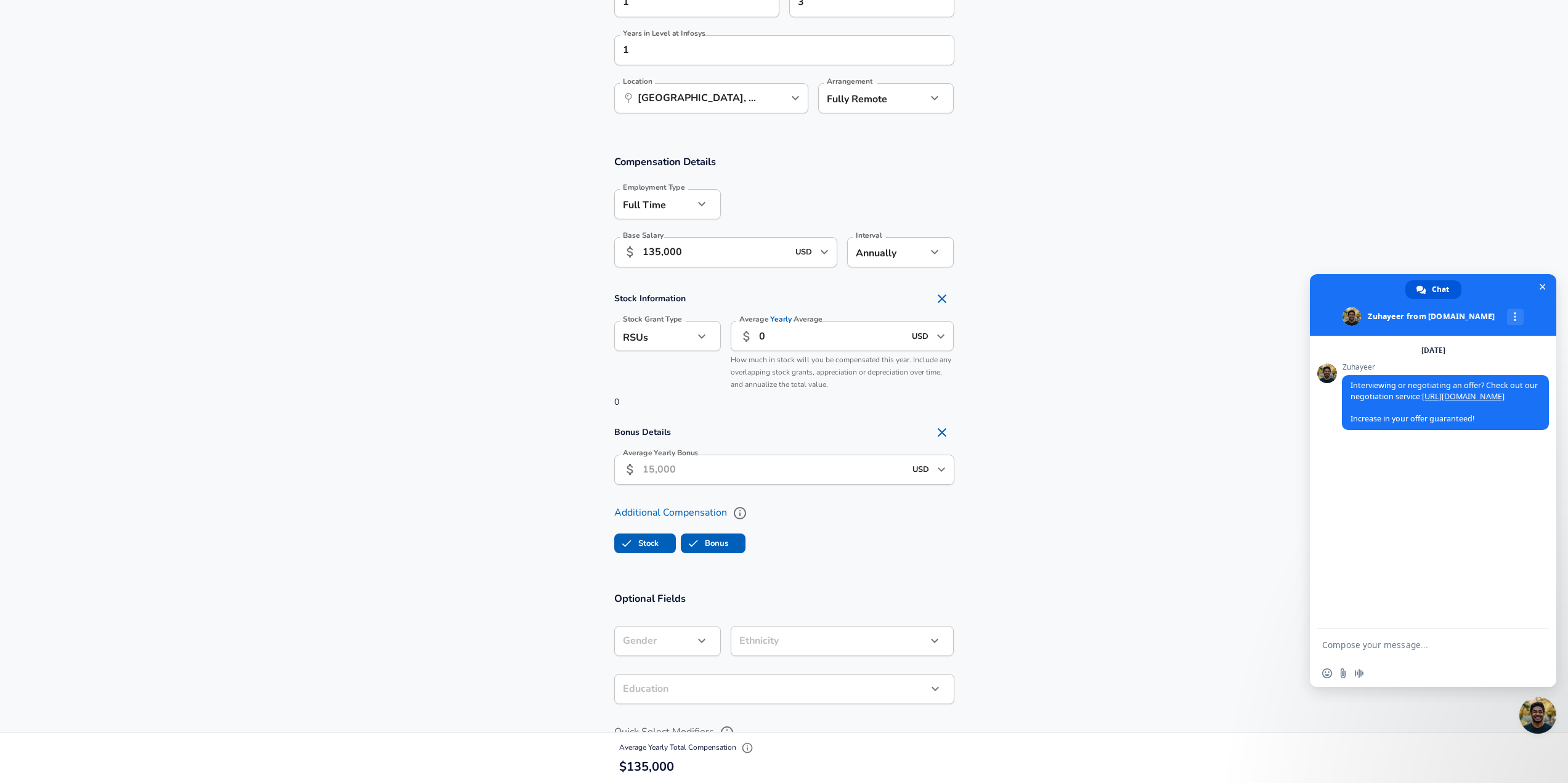
checkbox input "true"
click at [704, 485] on input "Average Yearly Bonus" at bounding box center [774, 469] width 263 height 30
type input "5,000"
click at [450, 493] on section "Bonus Details Average Yearly Bonus ​ 5,000 USD ​ Average Yearly Bonus" at bounding box center [784, 457] width 1568 height 73
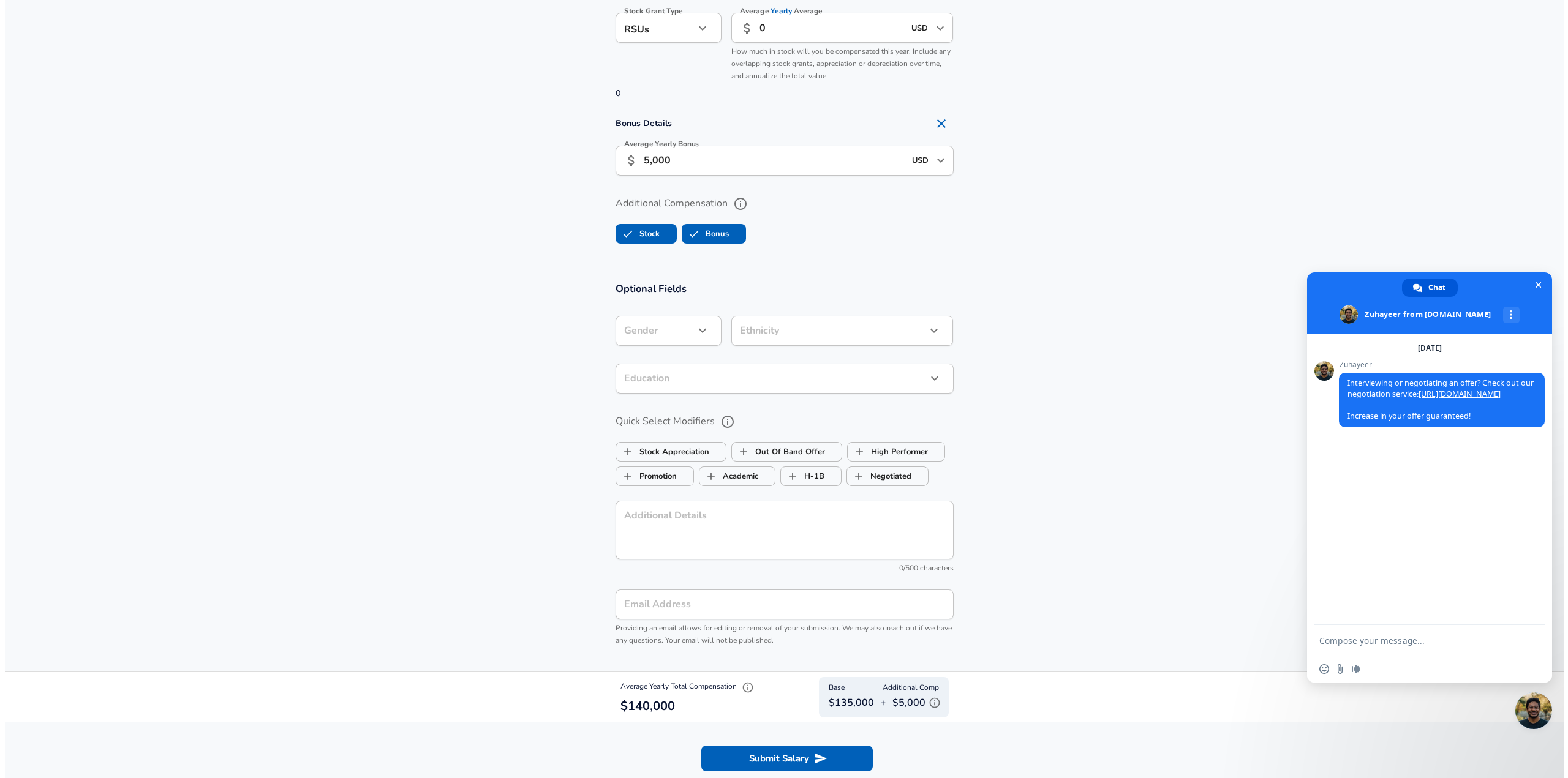
scroll to position [1261, 0]
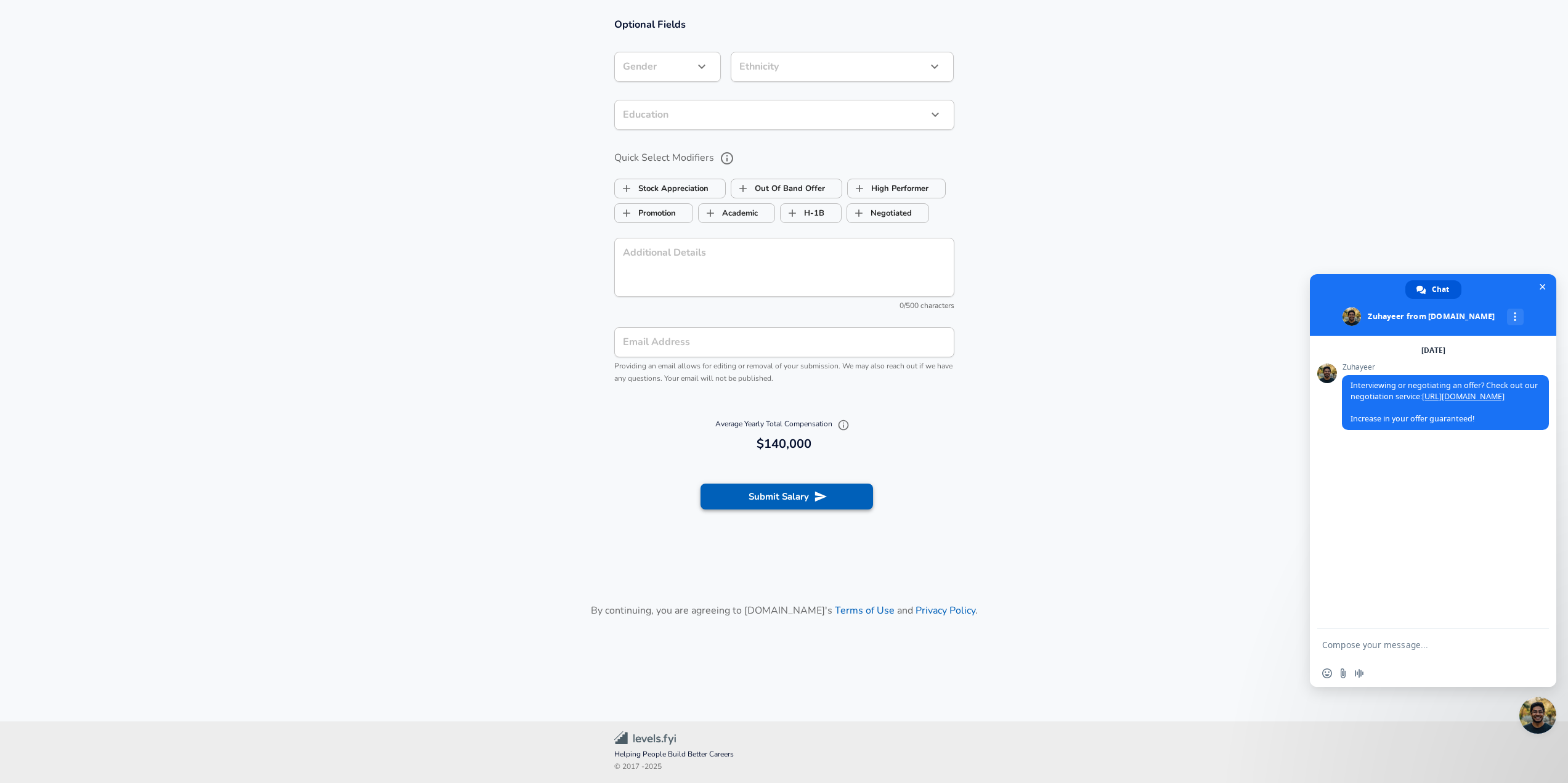
click at [826, 504] on icon "submit" at bounding box center [820, 496] width 13 height 13
